Goal: Task Accomplishment & Management: Complete application form

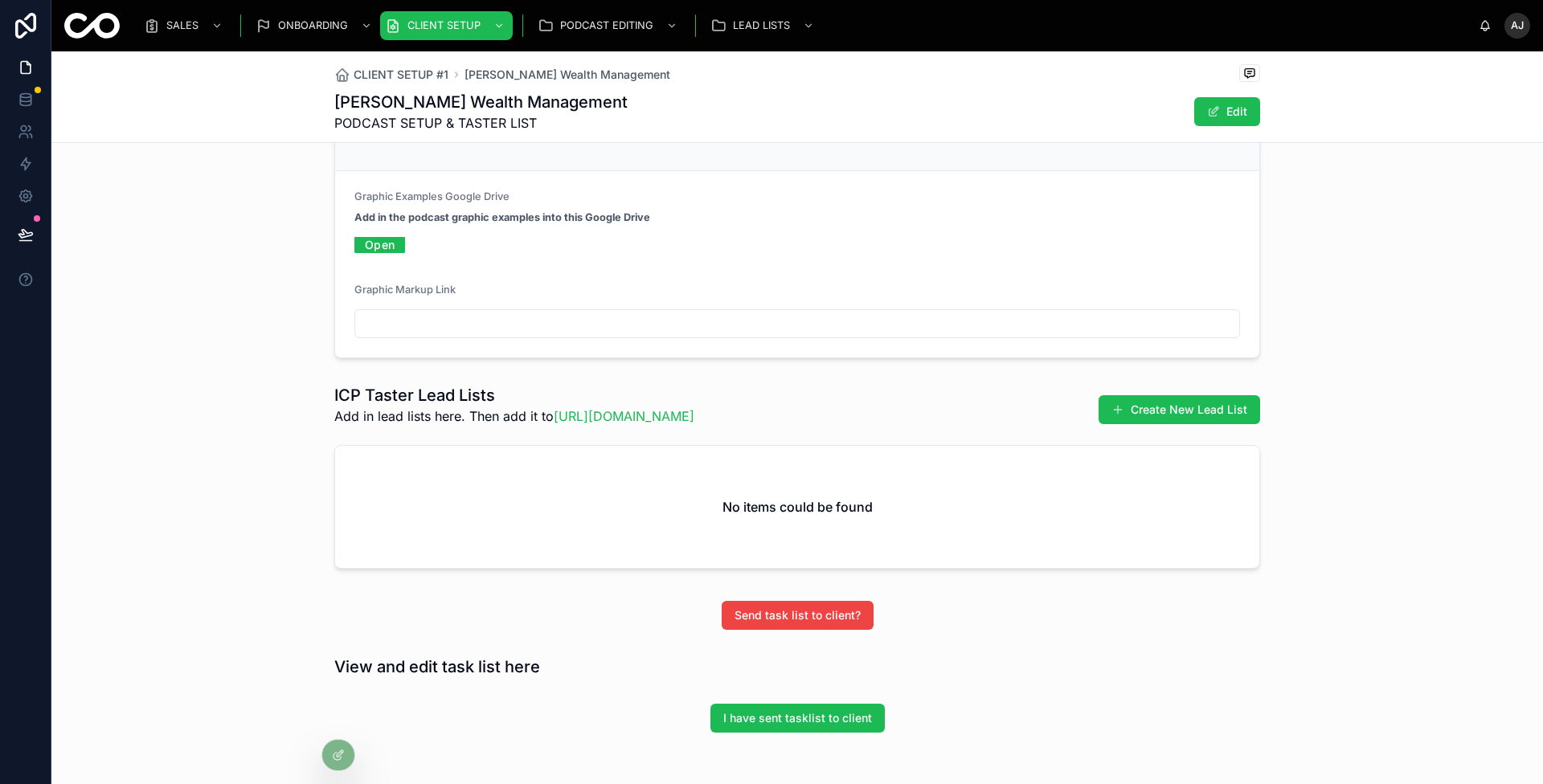
scroll to position [1989, 0]
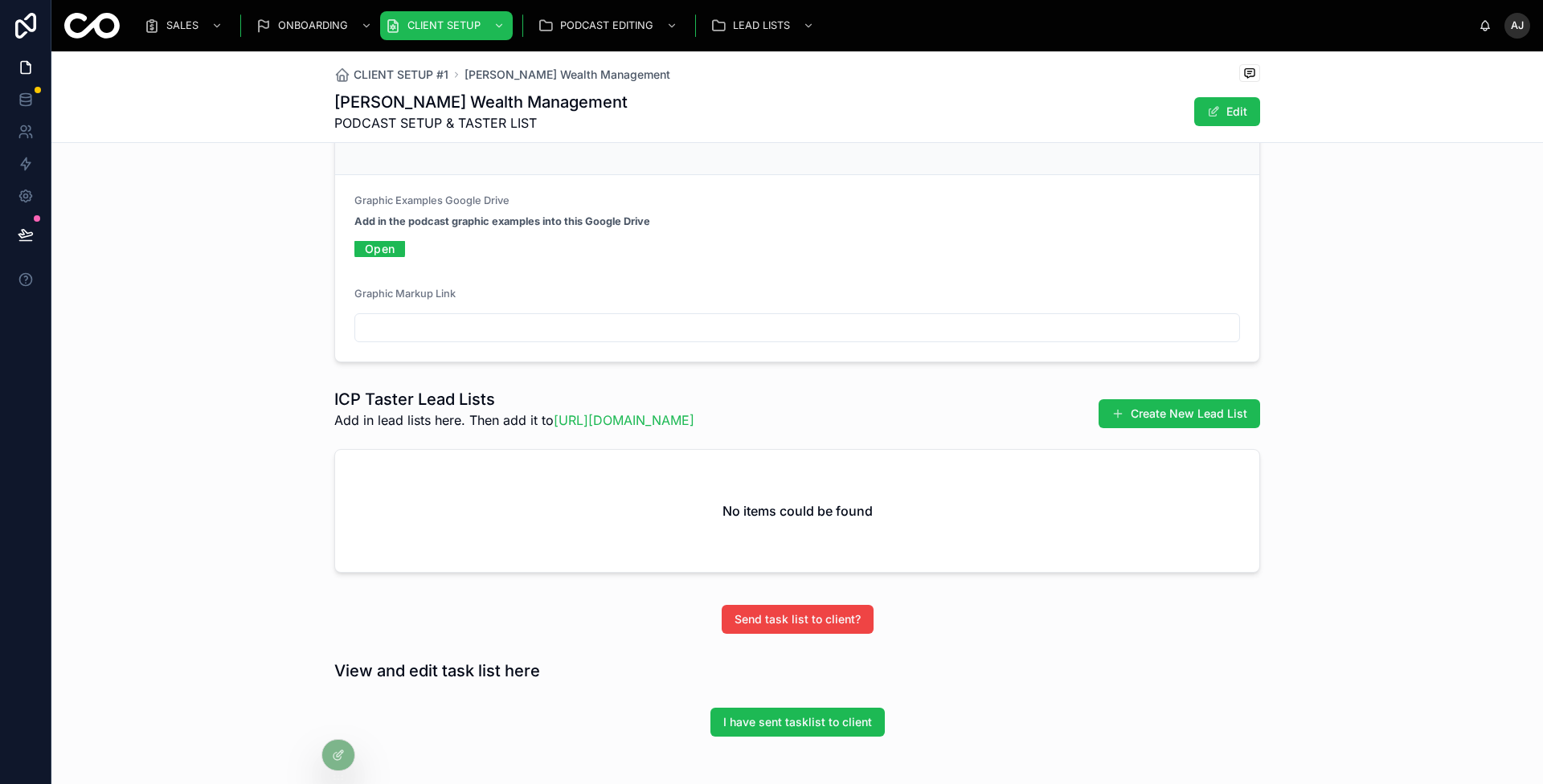
click at [290, 368] on div "Podcast Graphics Upload podcast graphics. MARKUP TOOL: [URL][DOMAIN_NAME] Graph…" at bounding box center [797, 206] width 1491 height 325
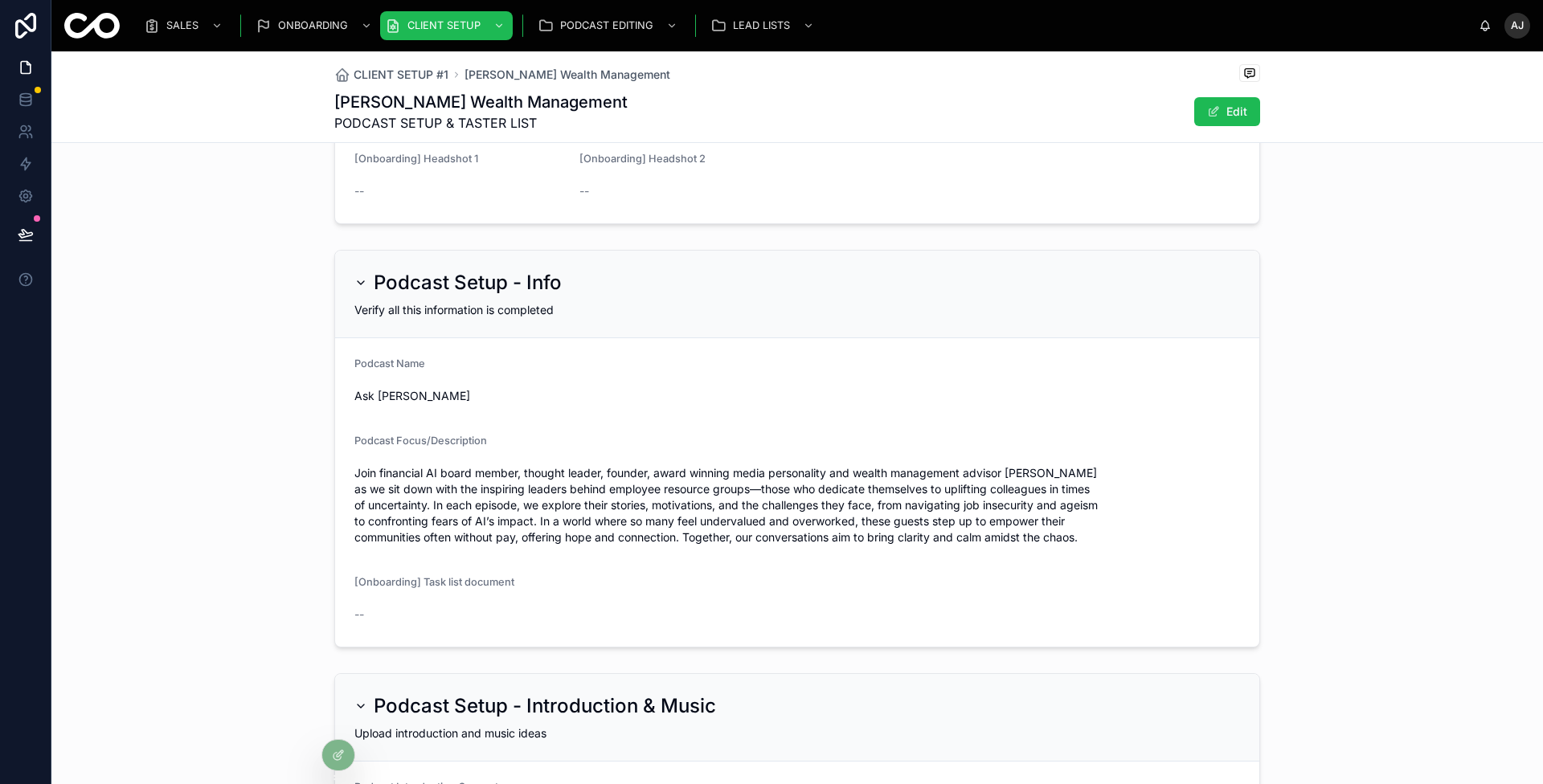
scroll to position [0, 0]
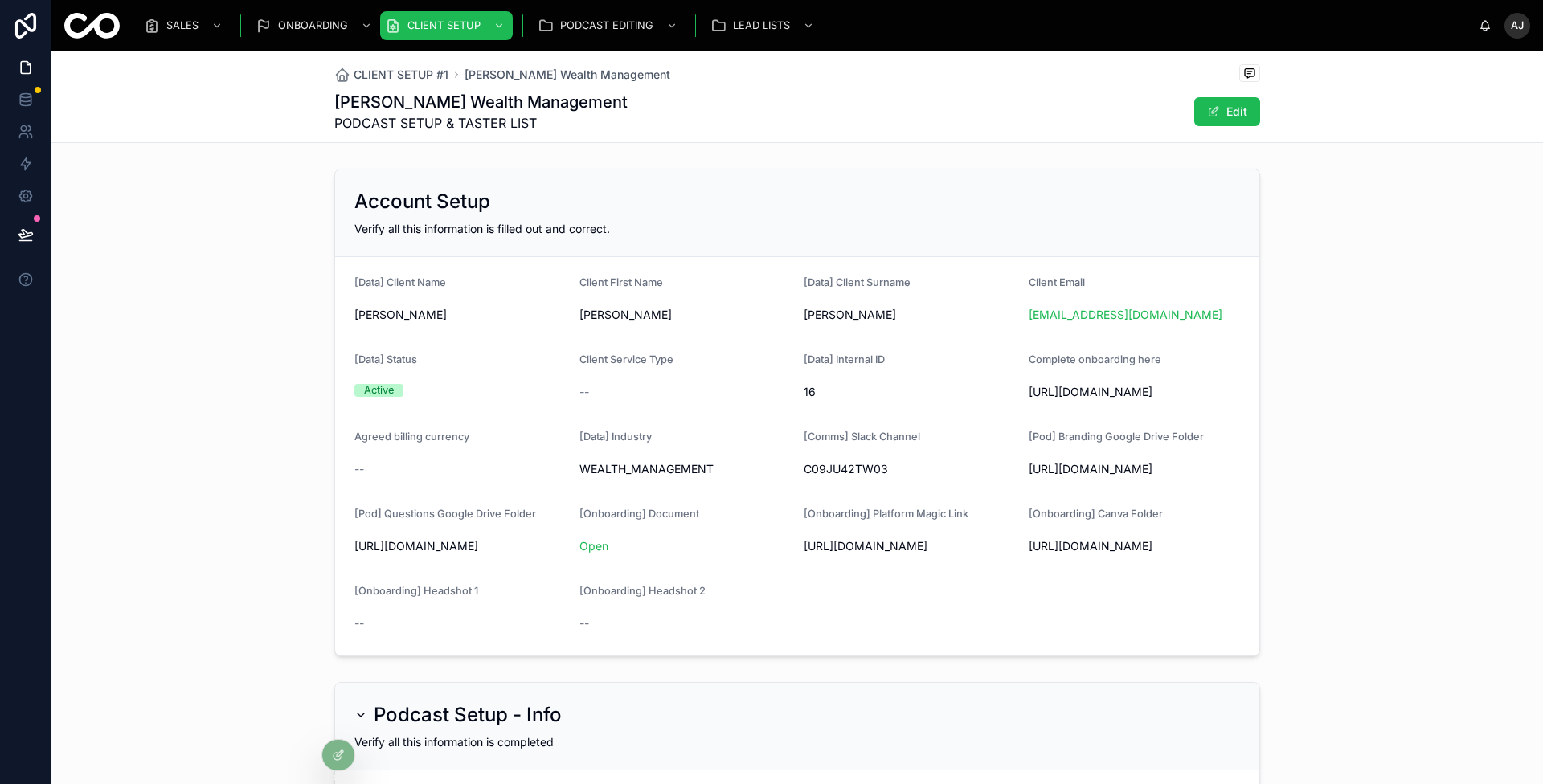
click at [1223, 102] on button "Edit" at bounding box center [1227, 112] width 66 height 29
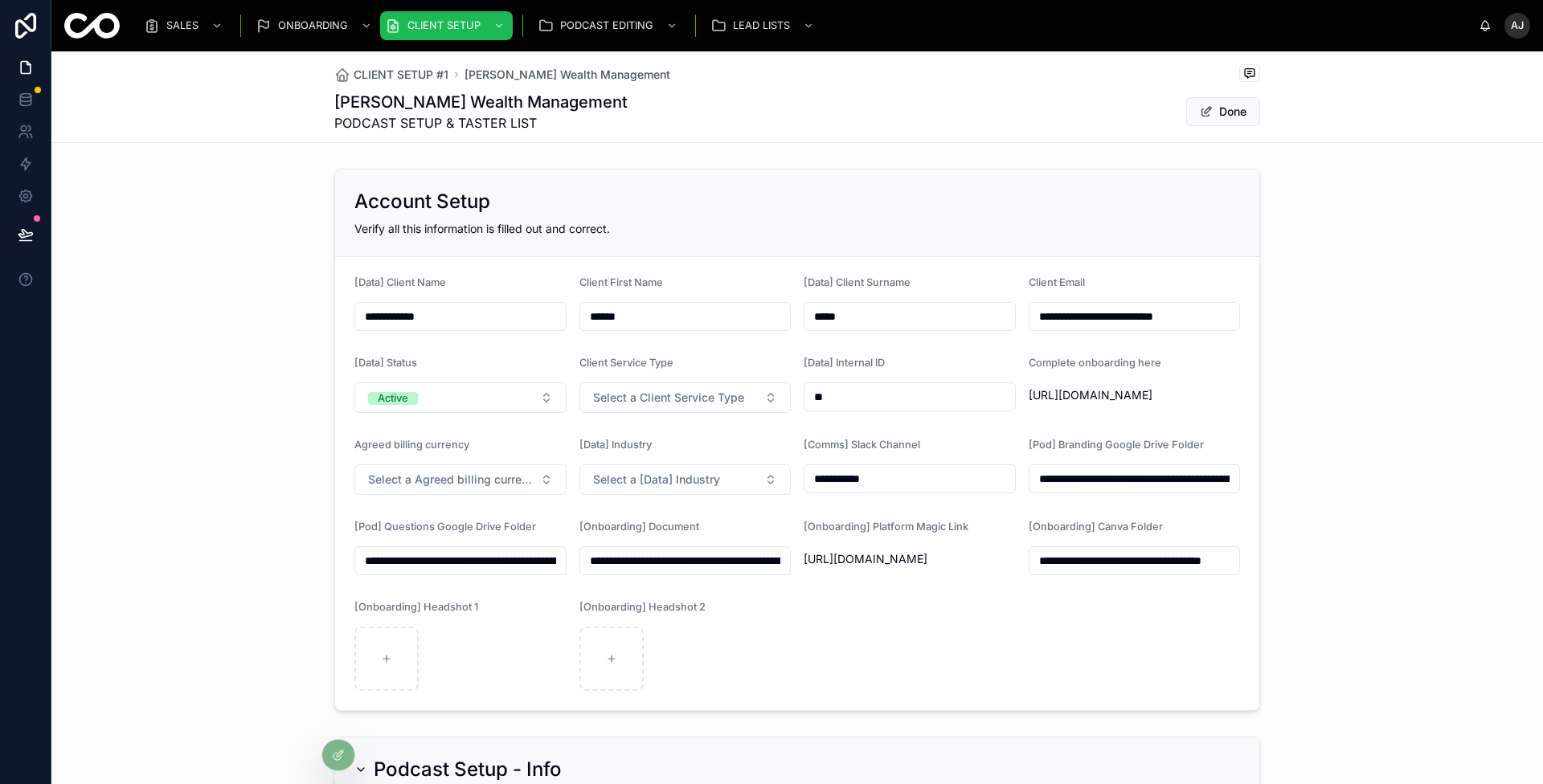
click at [669, 400] on span "Select a Client Service Type" at bounding box center [668, 398] width 151 height 16
click at [654, 501] on div "Full Stack" at bounding box center [678, 504] width 223 height 22
click at [722, 477] on button "Select a [Data] Industry" at bounding box center [685, 478] width 212 height 30
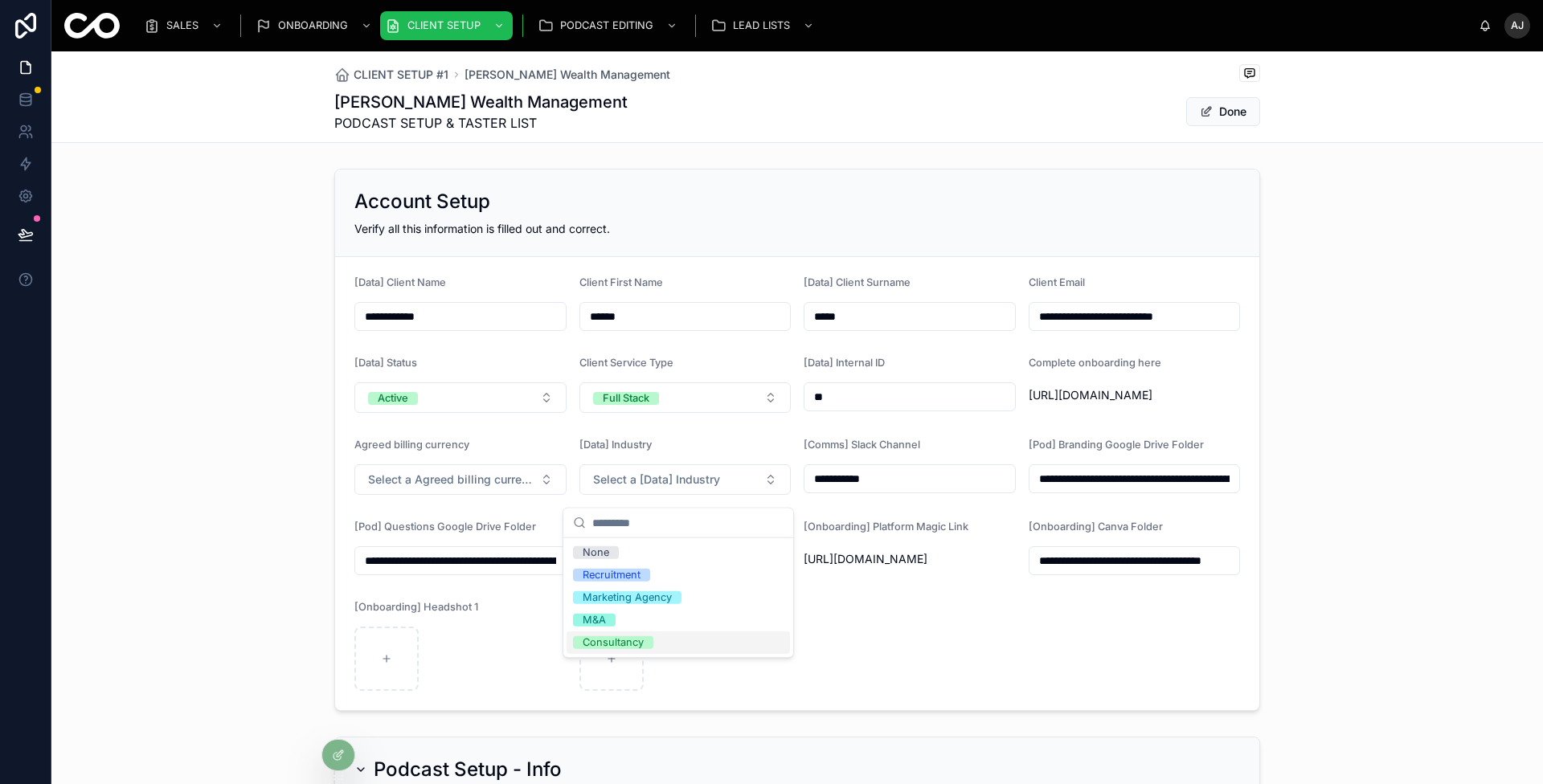
click at [926, 691] on form "**********" at bounding box center [796, 484] width 924 height 453
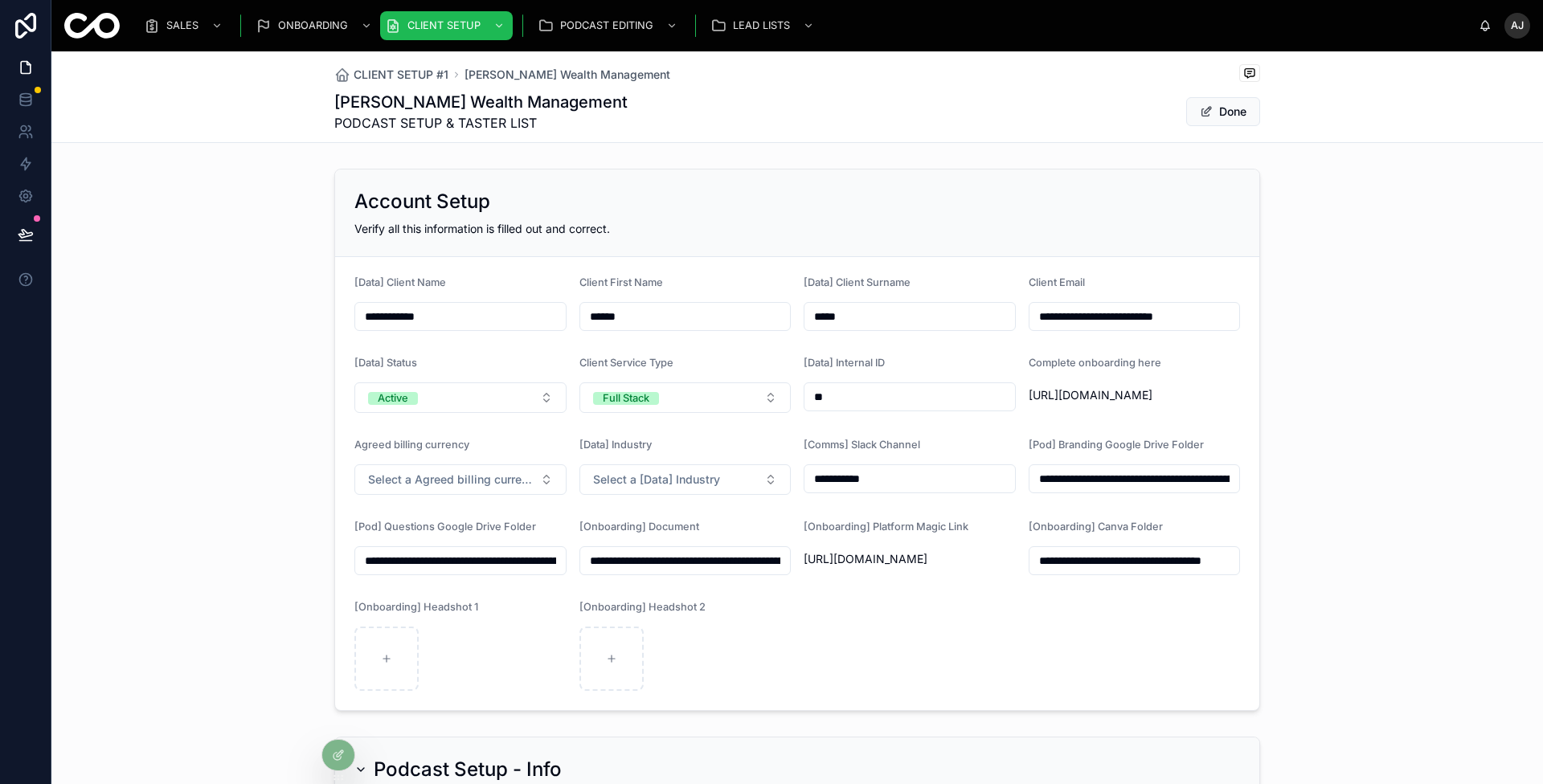
click at [499, 488] on span "Select a Agreed billing currency" at bounding box center [450, 479] width 165 height 16
click at [464, 552] on div "usd" at bounding box center [453, 553] width 223 height 22
click at [1202, 117] on button "Done" at bounding box center [1224, 112] width 74 height 29
